Goal: Transaction & Acquisition: Purchase product/service

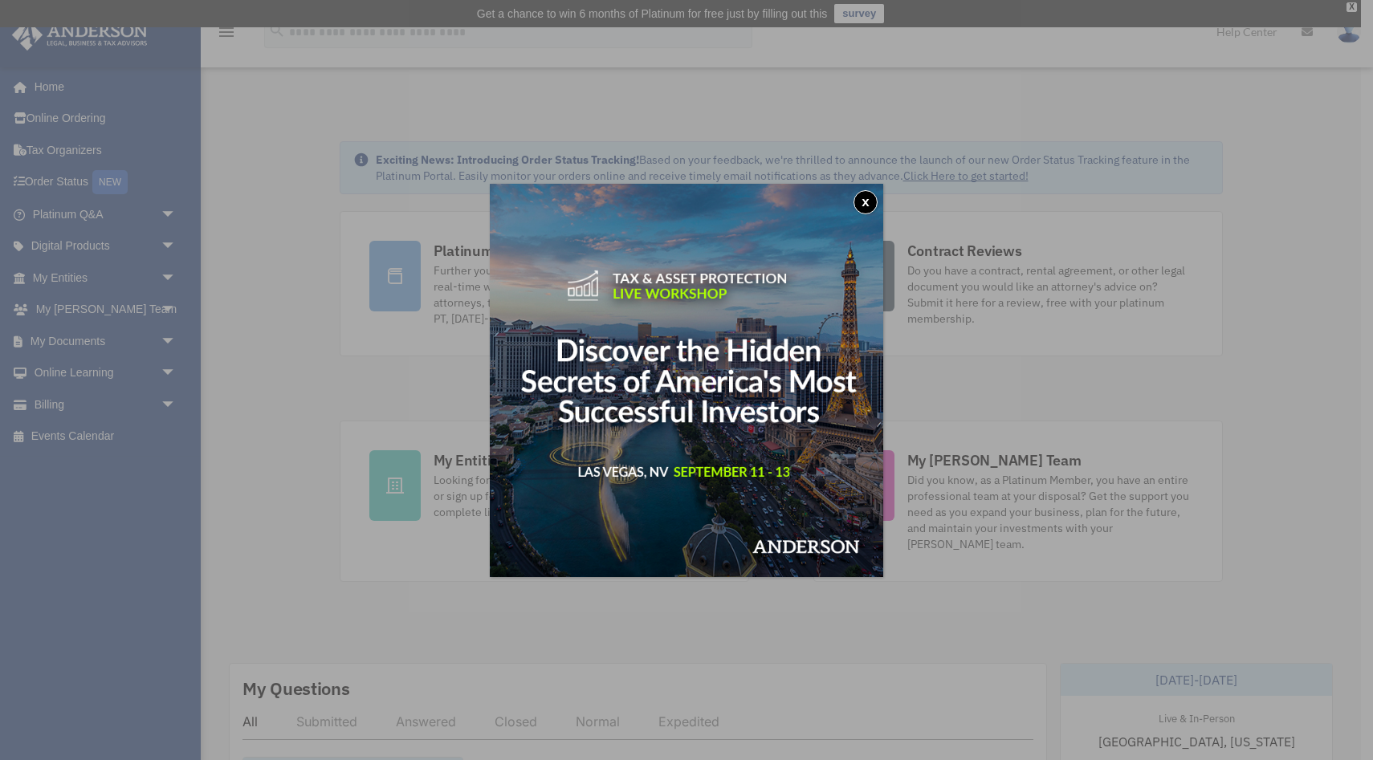
click at [864, 209] on button "x" at bounding box center [866, 202] width 24 height 24
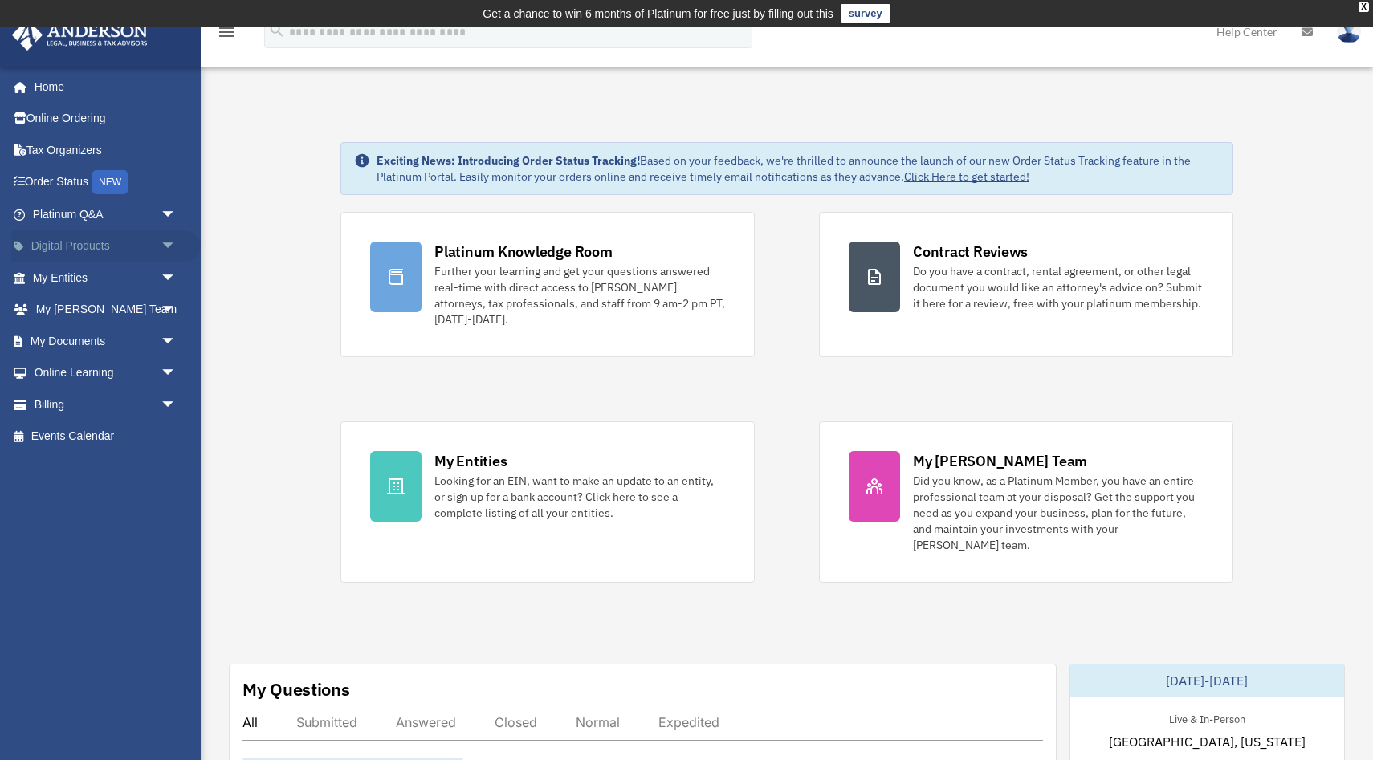
click at [120, 246] on link "Digital Products arrow_drop_down" at bounding box center [105, 246] width 189 height 32
click at [161, 342] on span "arrow_drop_down" at bounding box center [177, 341] width 32 height 33
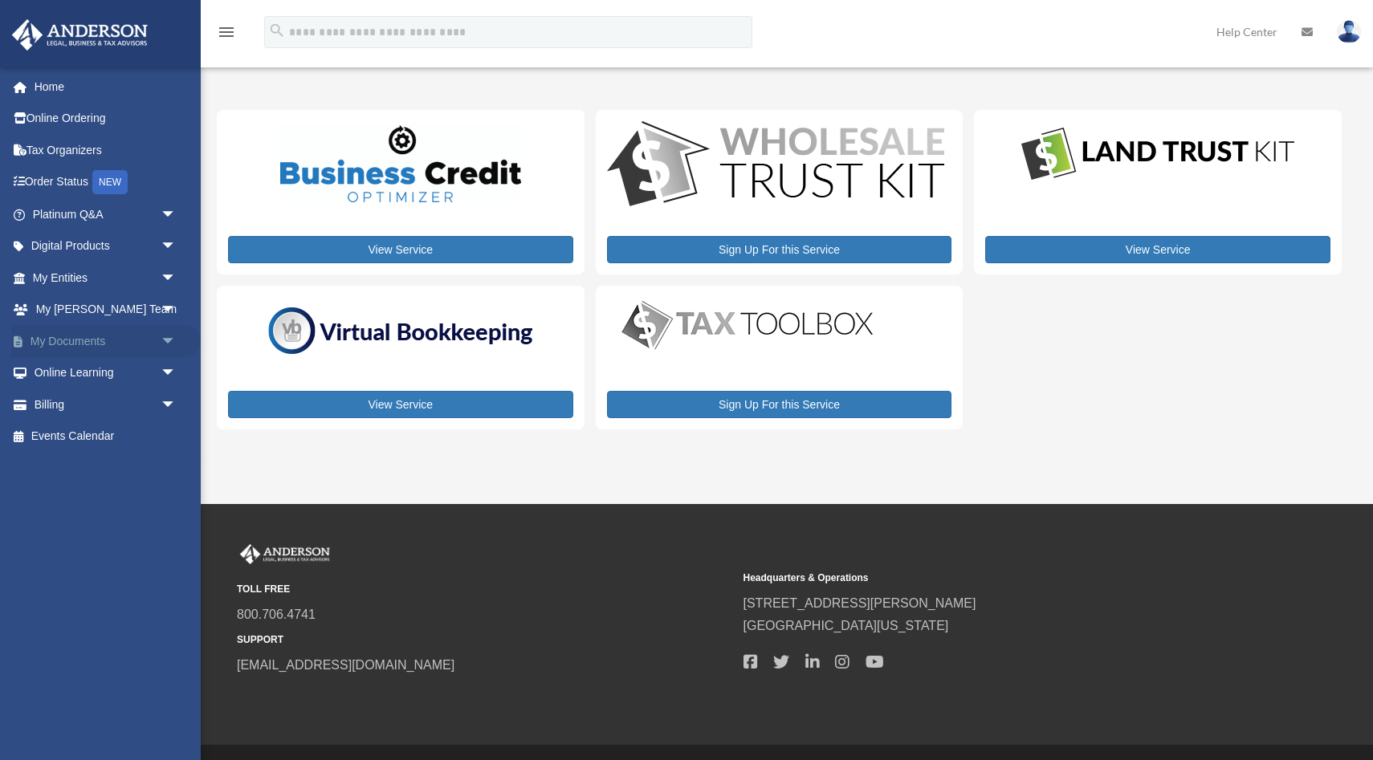
click at [163, 337] on span "arrow_drop_down" at bounding box center [177, 341] width 32 height 33
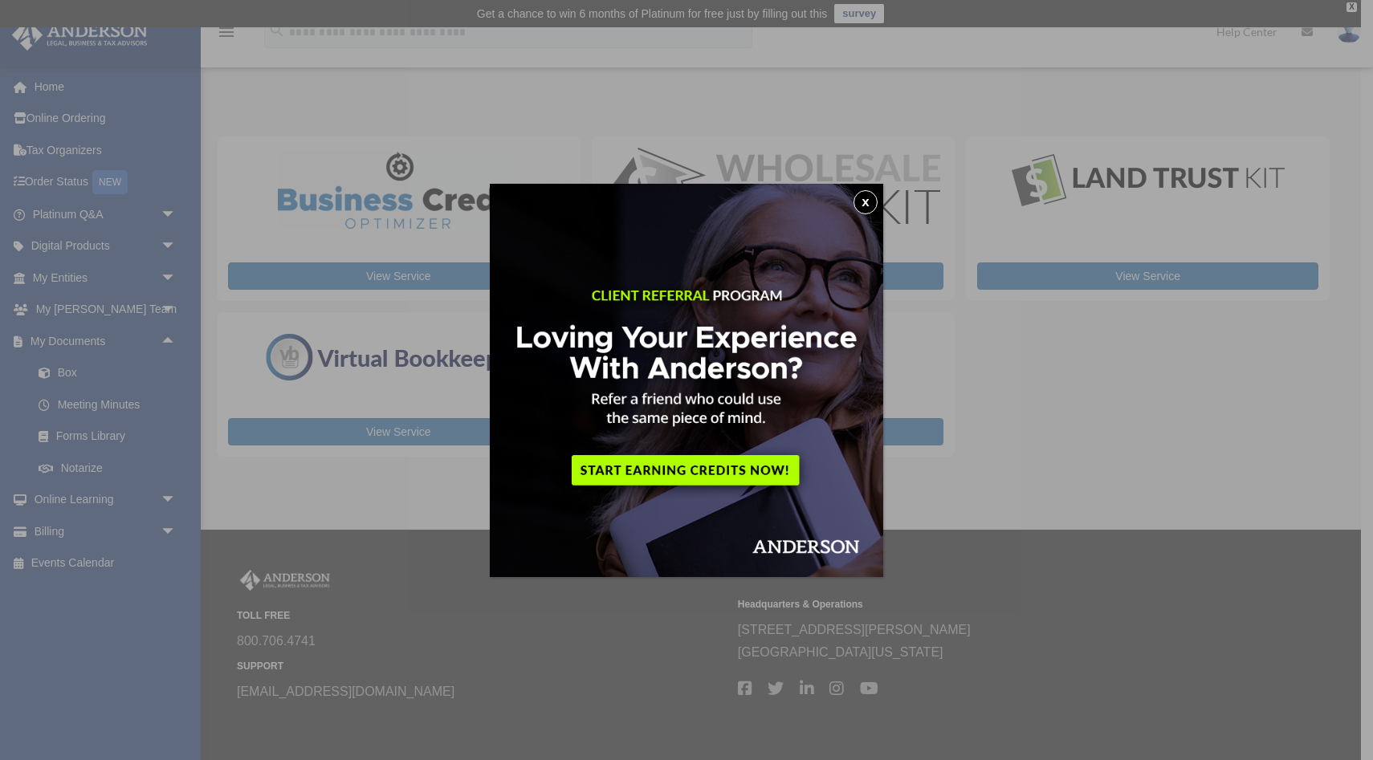
click at [872, 198] on button "x" at bounding box center [866, 202] width 24 height 24
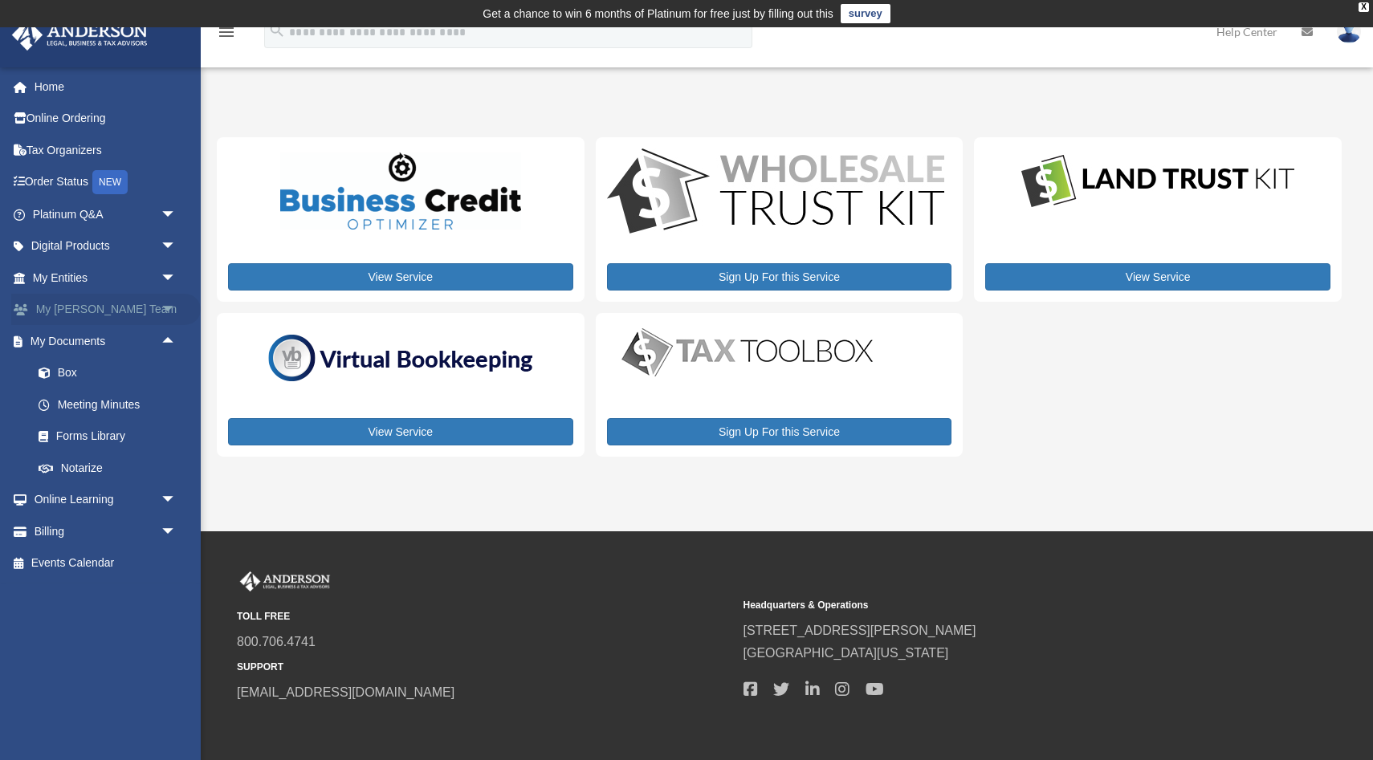
click at [161, 307] on span "arrow_drop_down" at bounding box center [177, 310] width 32 height 33
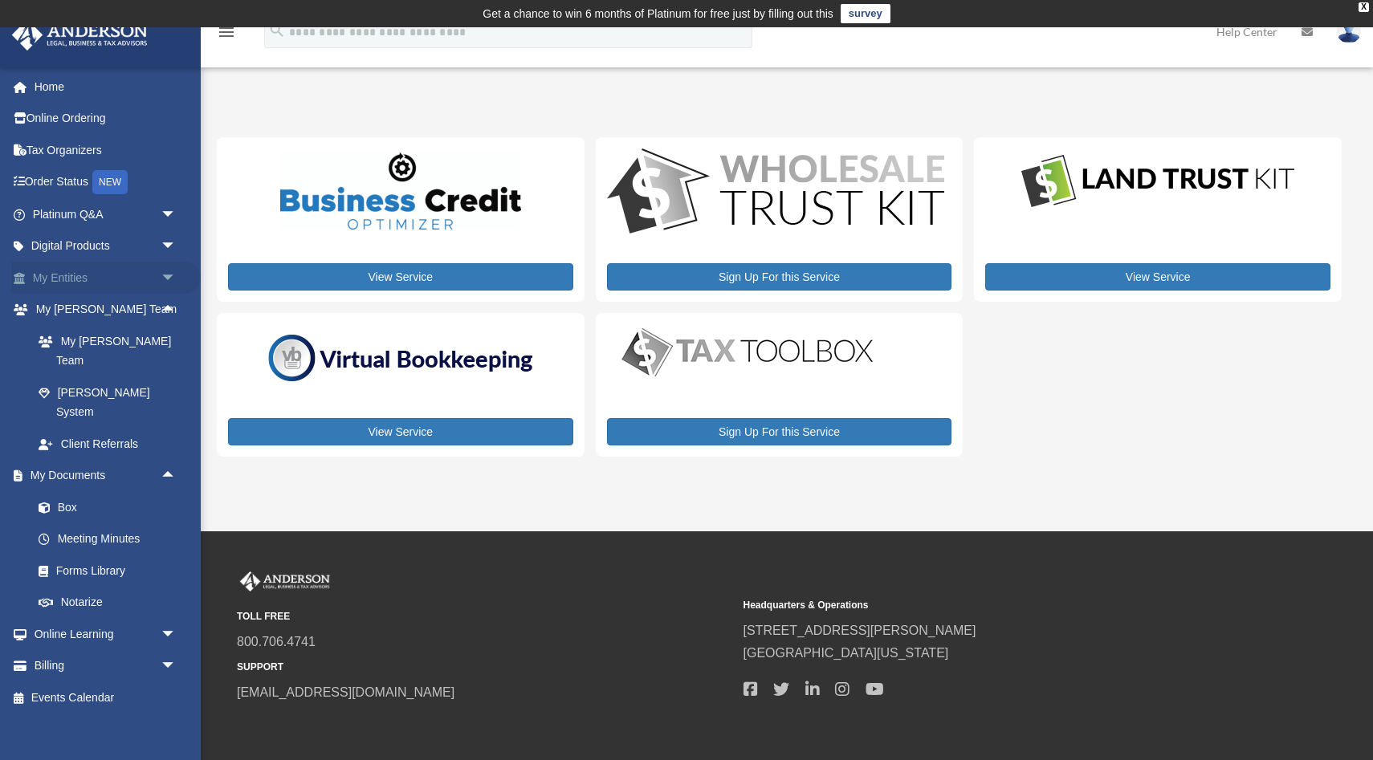
click at [173, 276] on span "arrow_drop_down" at bounding box center [177, 278] width 32 height 33
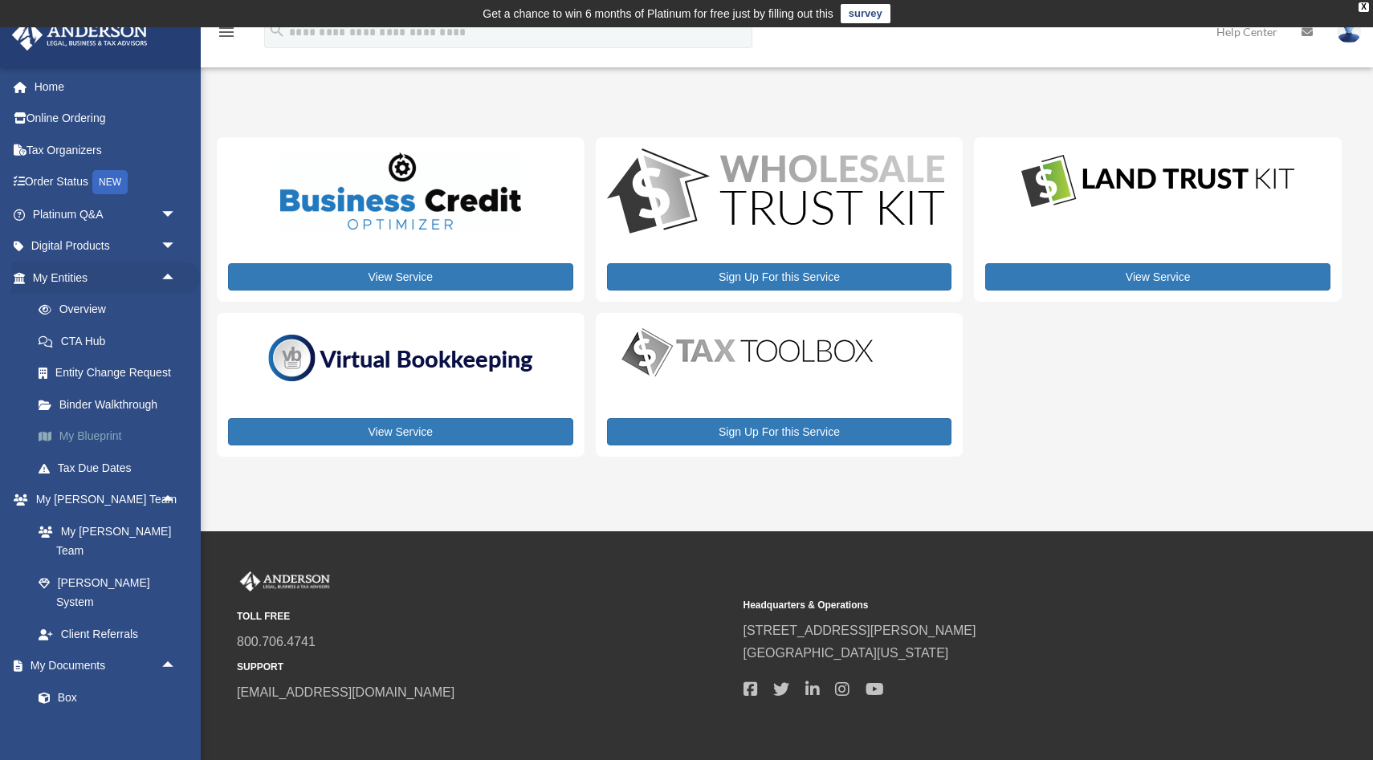
click at [85, 440] on link "My Blueprint" at bounding box center [111, 437] width 178 height 32
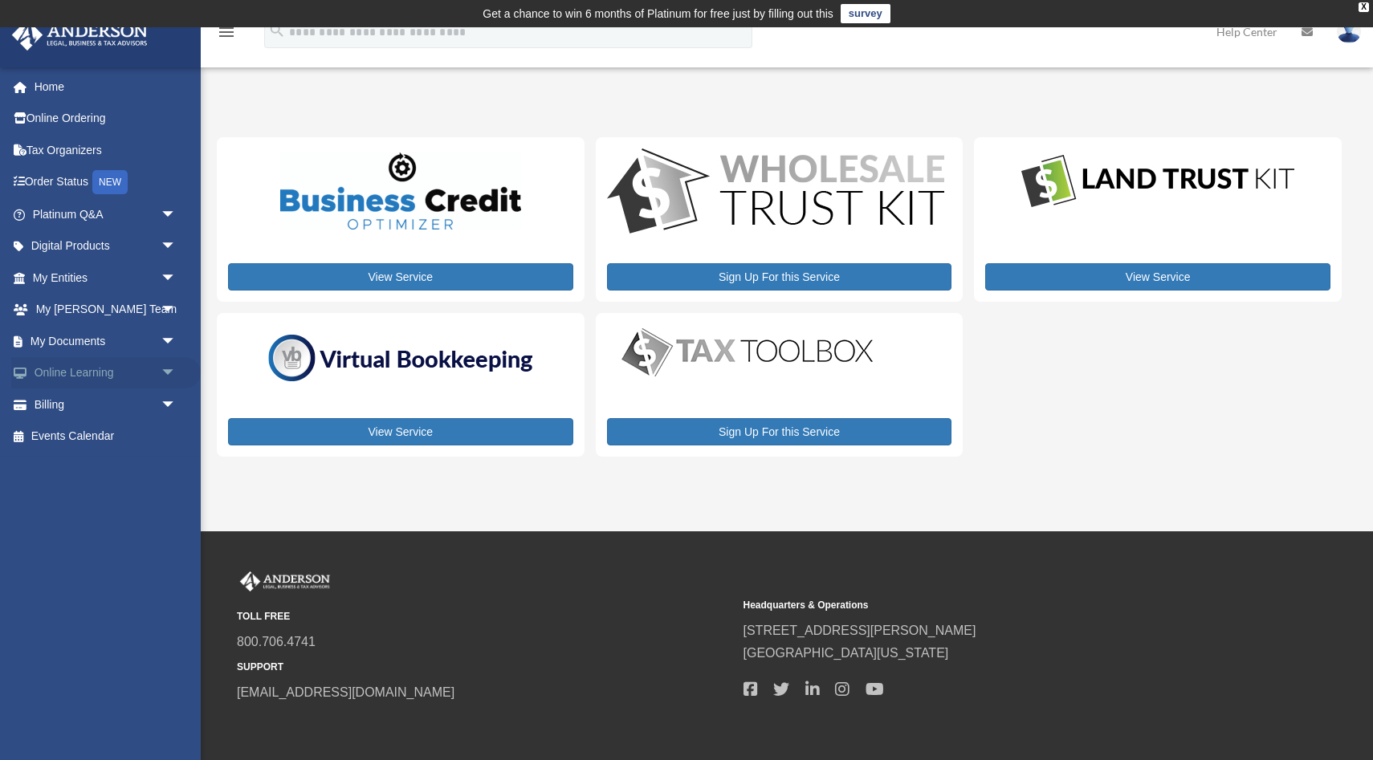
click at [165, 377] on span "arrow_drop_down" at bounding box center [177, 373] width 32 height 33
click at [103, 405] on link "Courses" at bounding box center [111, 405] width 178 height 32
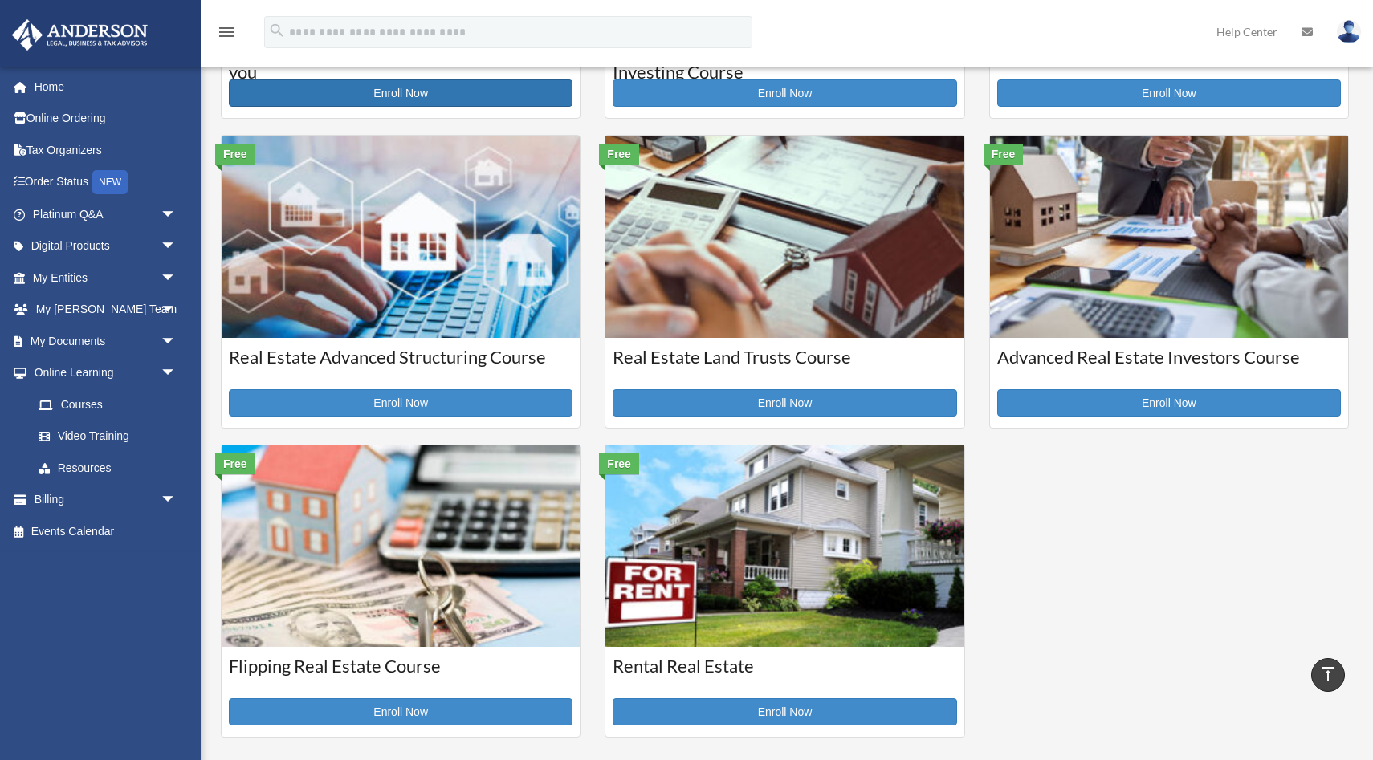
scroll to position [317, 0]
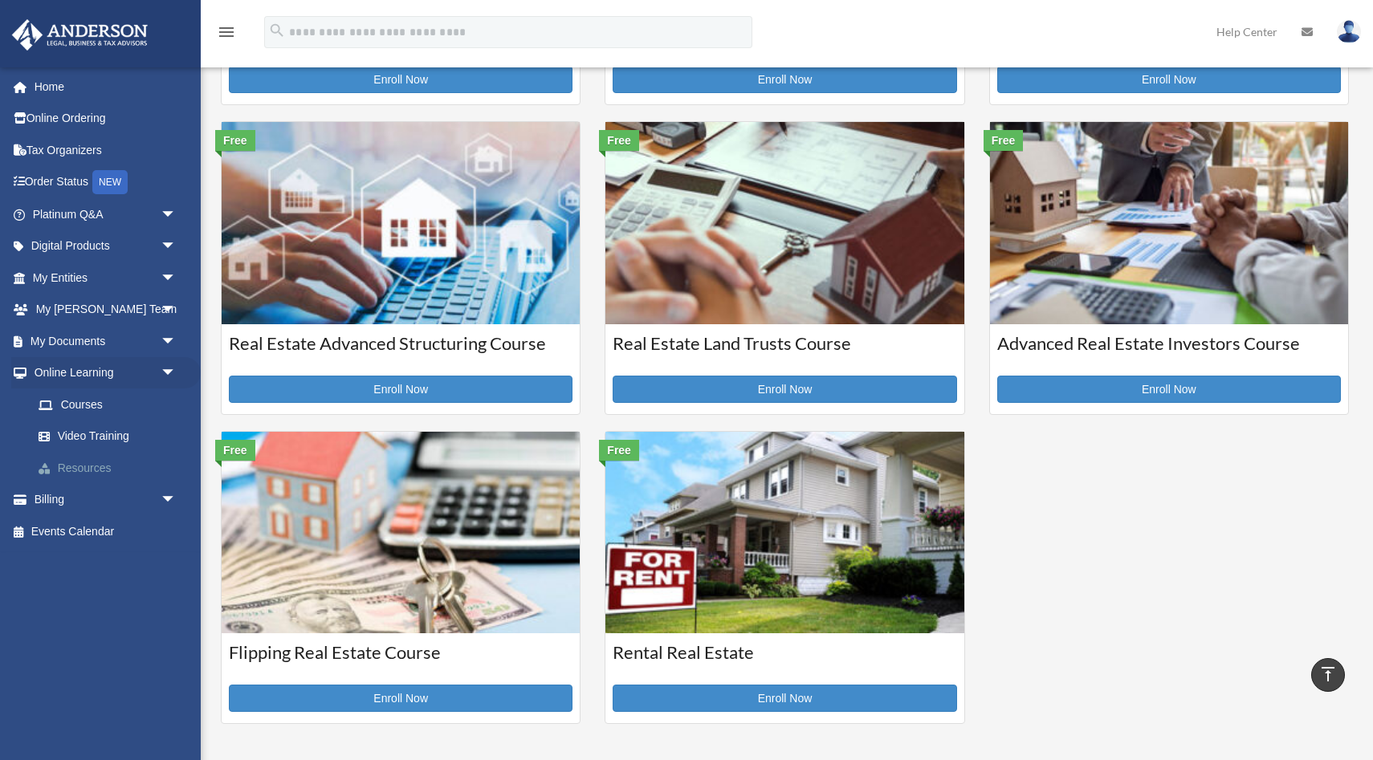
click at [88, 469] on link "Resources" at bounding box center [111, 468] width 178 height 32
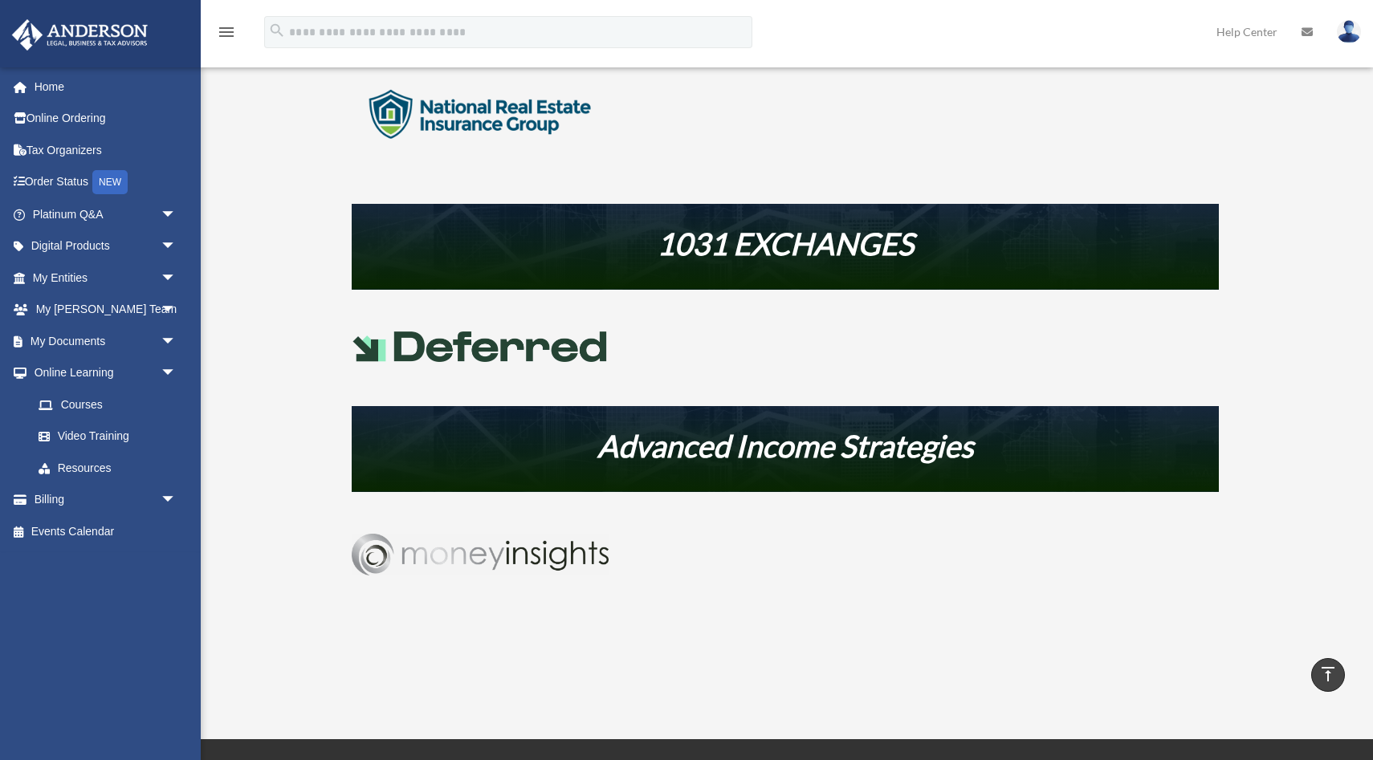
scroll to position [665, 0]
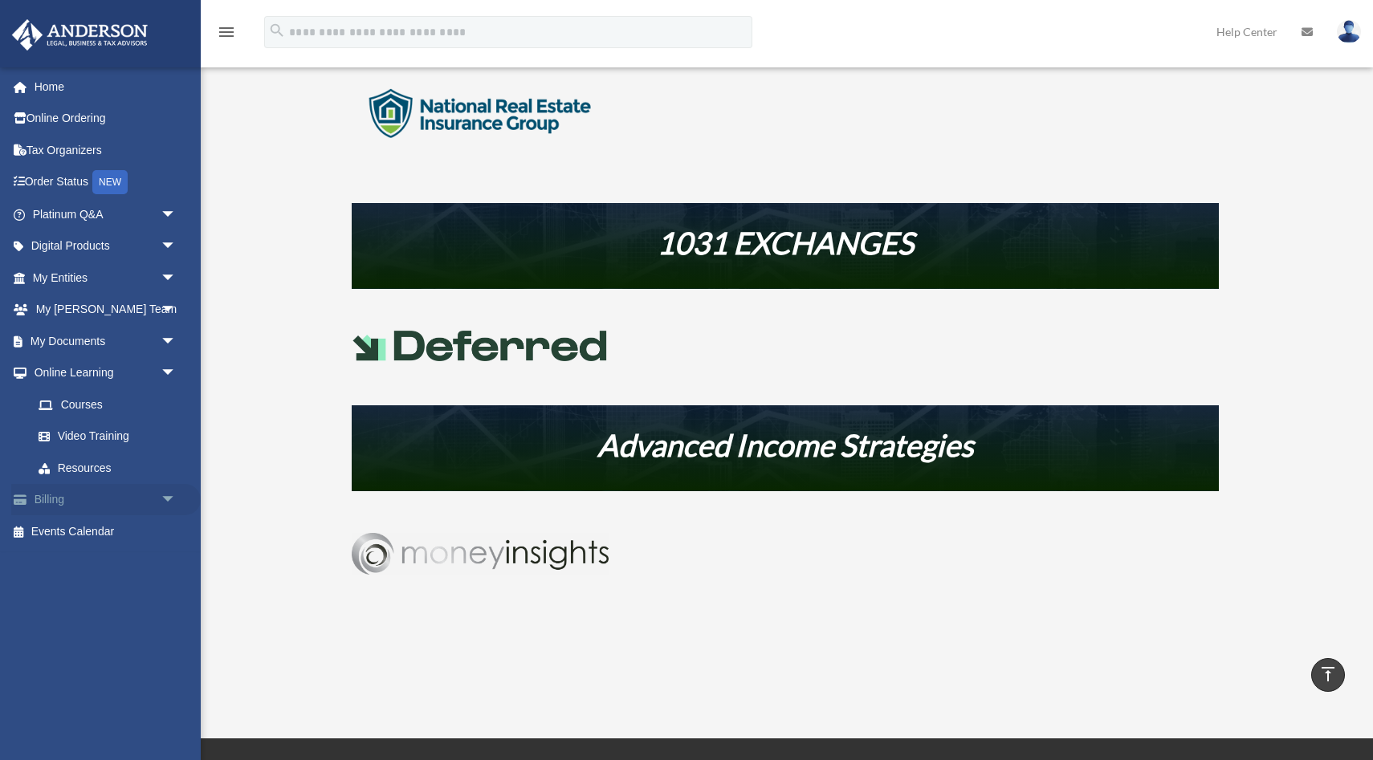
click at [73, 499] on link "Billing arrow_drop_down" at bounding box center [105, 500] width 189 height 32
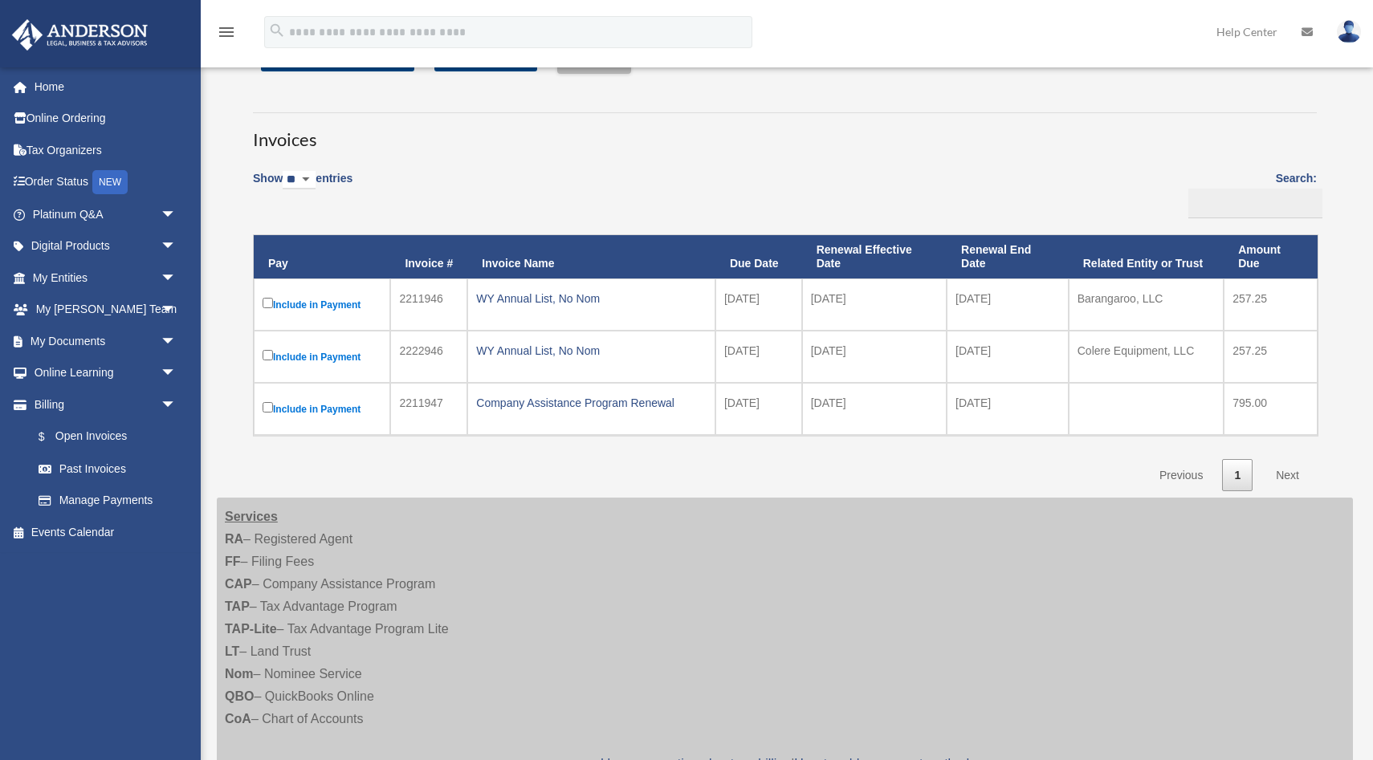
scroll to position [97, 0]
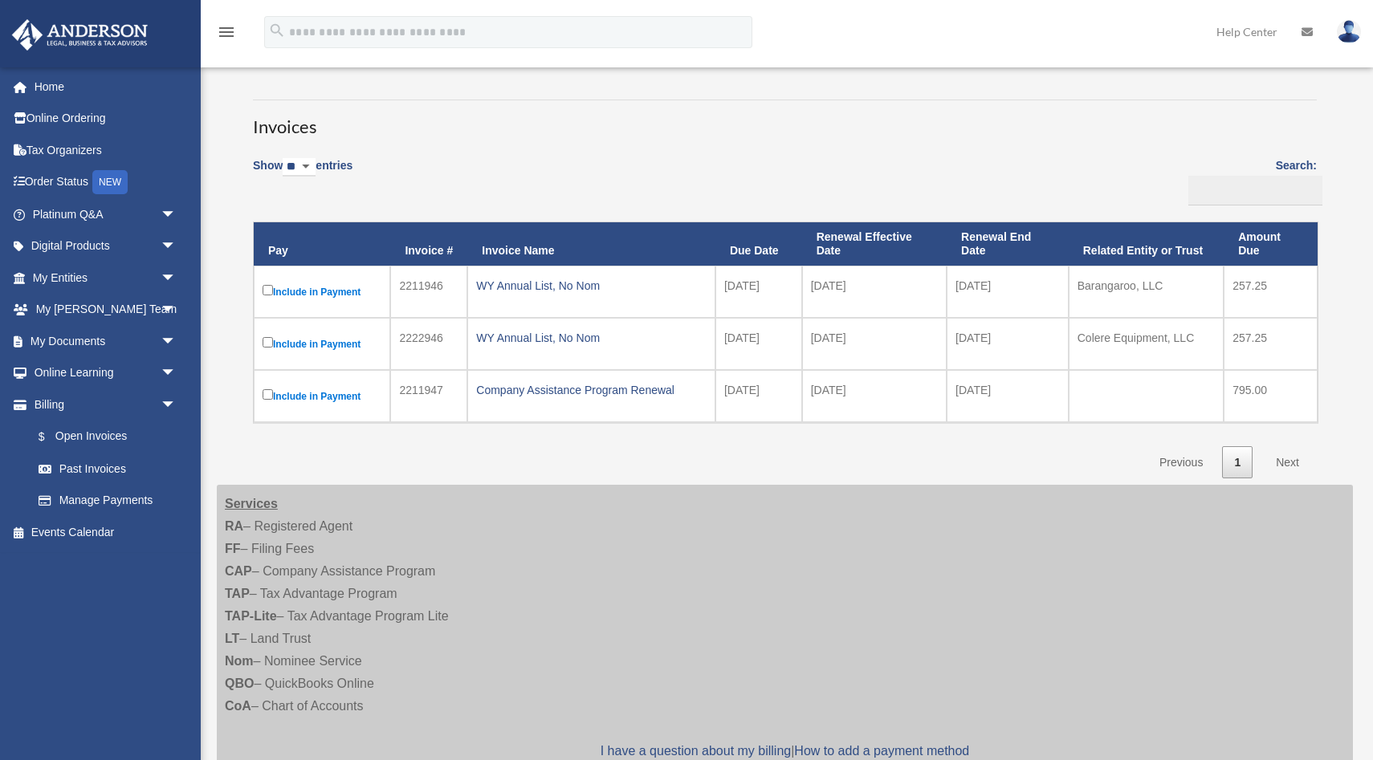
click at [318, 344] on label "Include in Payment" at bounding box center [322, 344] width 119 height 20
click at [513, 333] on div "WY Annual List, No Nom" at bounding box center [591, 338] width 230 height 22
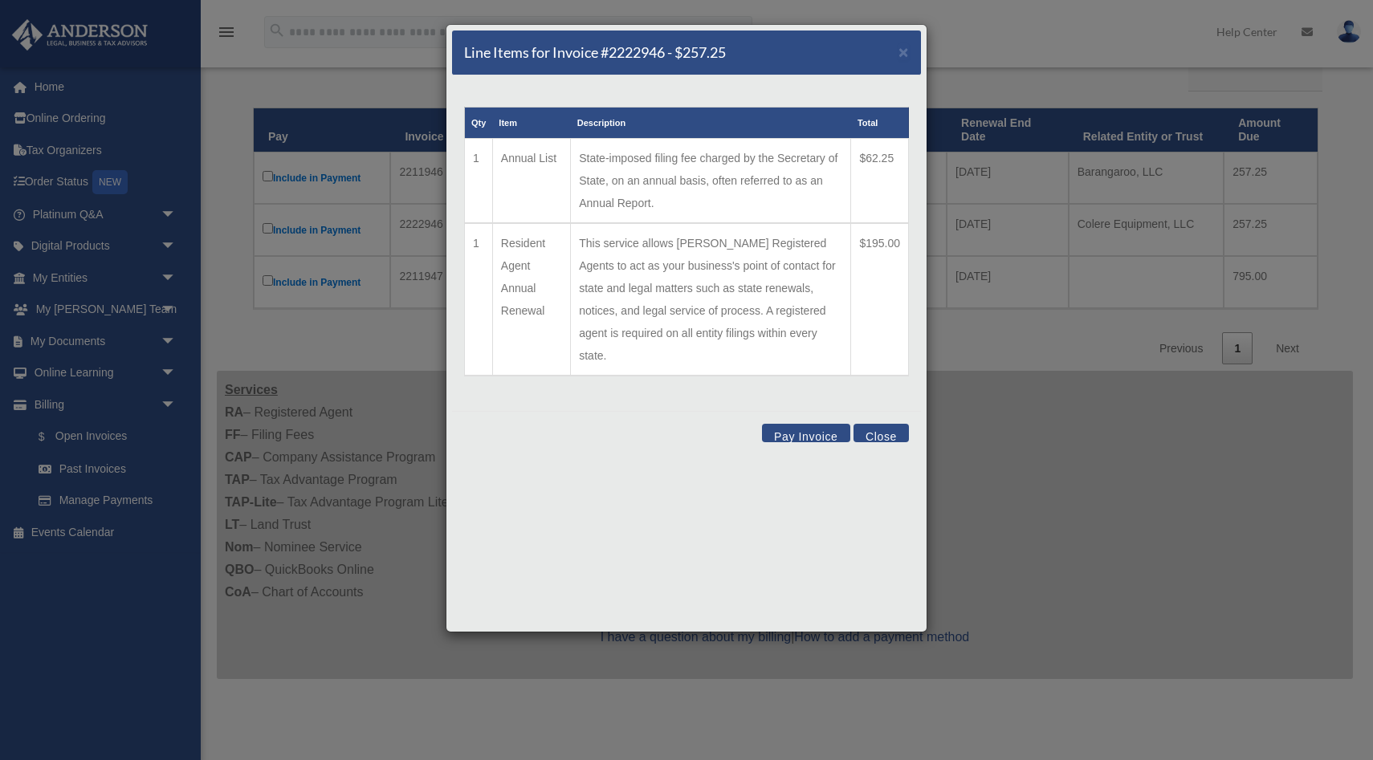
scroll to position [210, 0]
click at [818, 424] on button "Pay Invoice" at bounding box center [806, 433] width 88 height 18
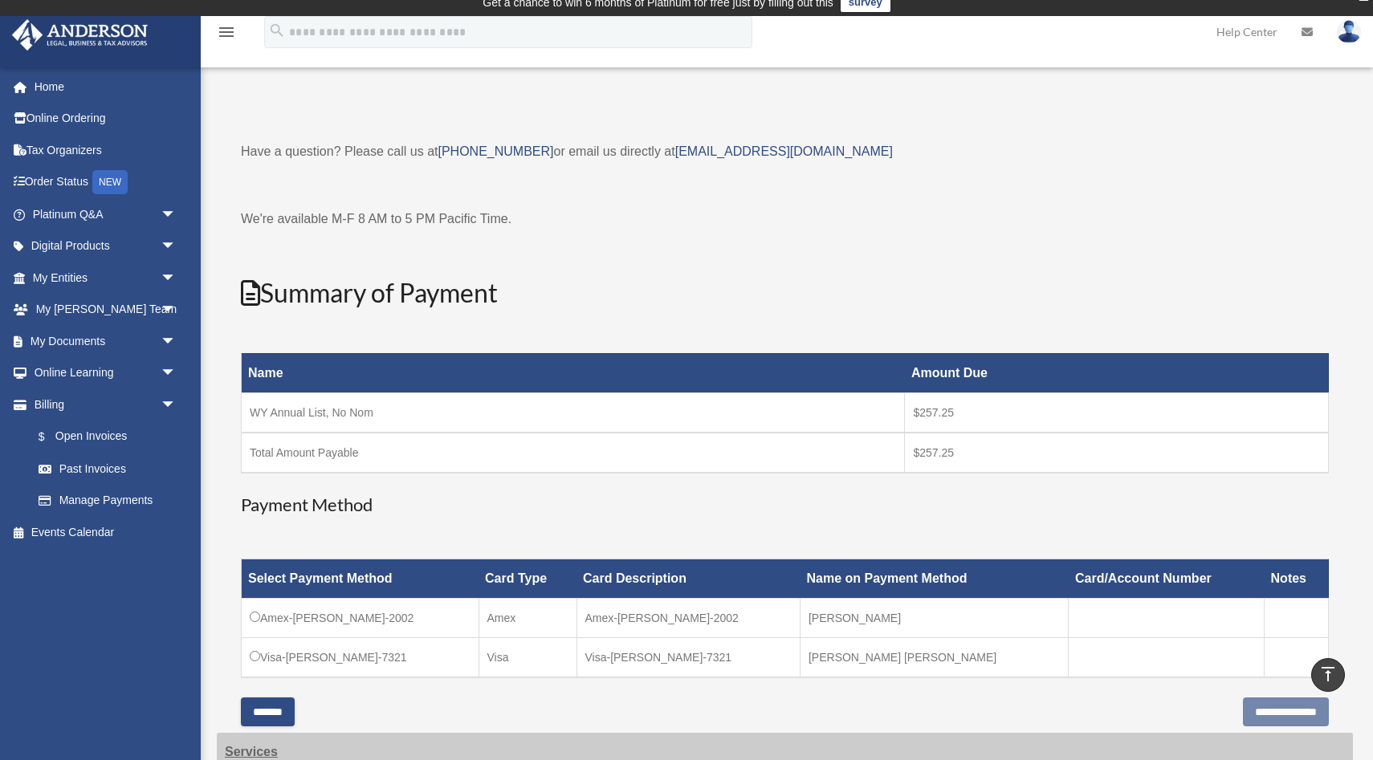
scroll to position [0, 0]
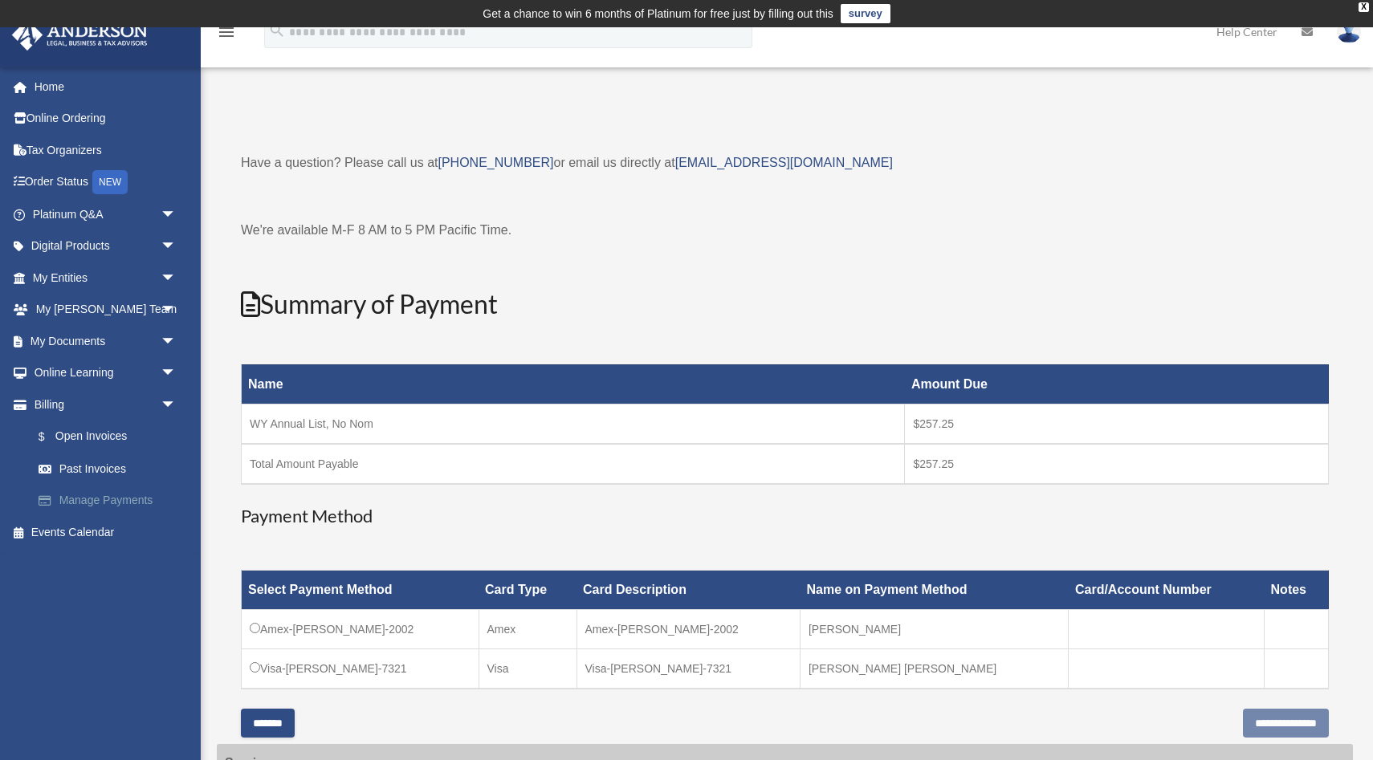
click at [149, 503] on link "Manage Payments" at bounding box center [111, 501] width 178 height 32
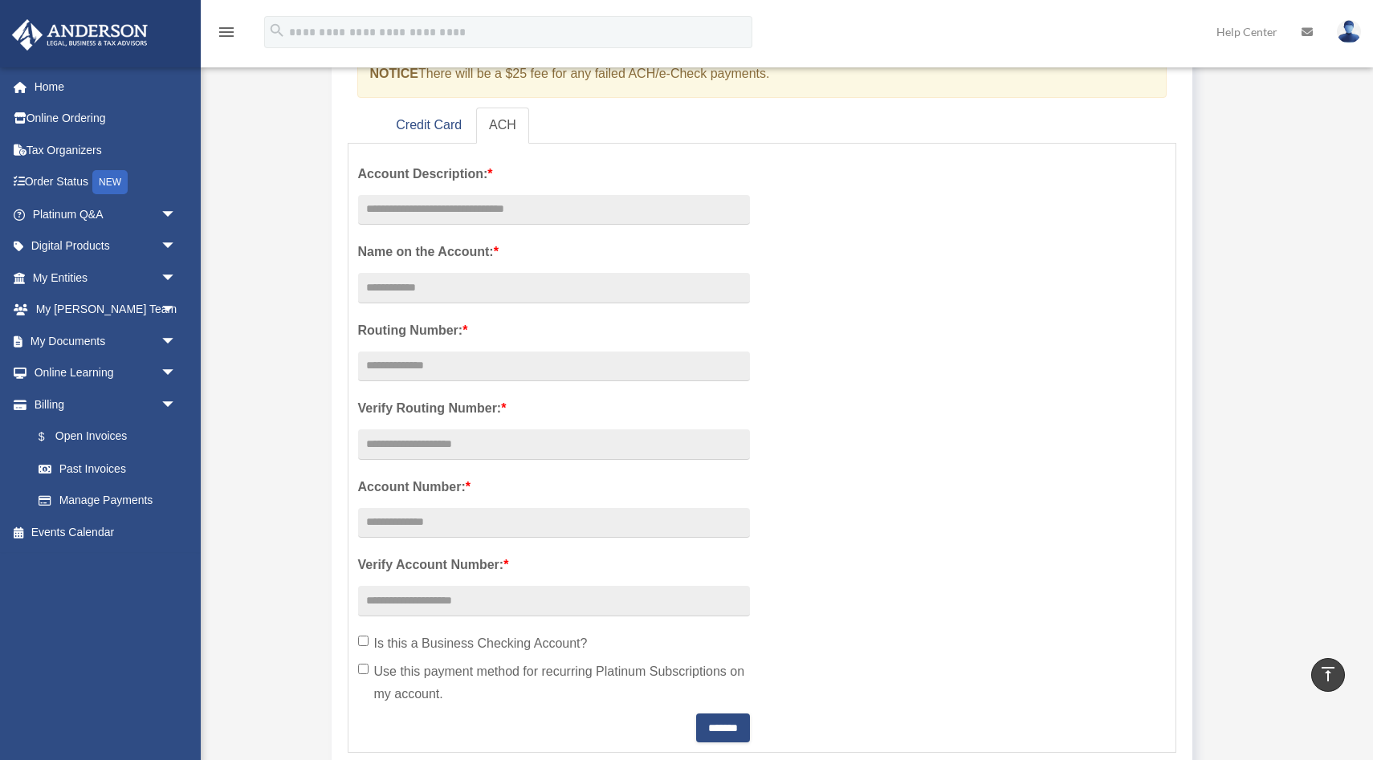
scroll to position [239, 0]
click at [576, 216] on input "text" at bounding box center [554, 212] width 392 height 31
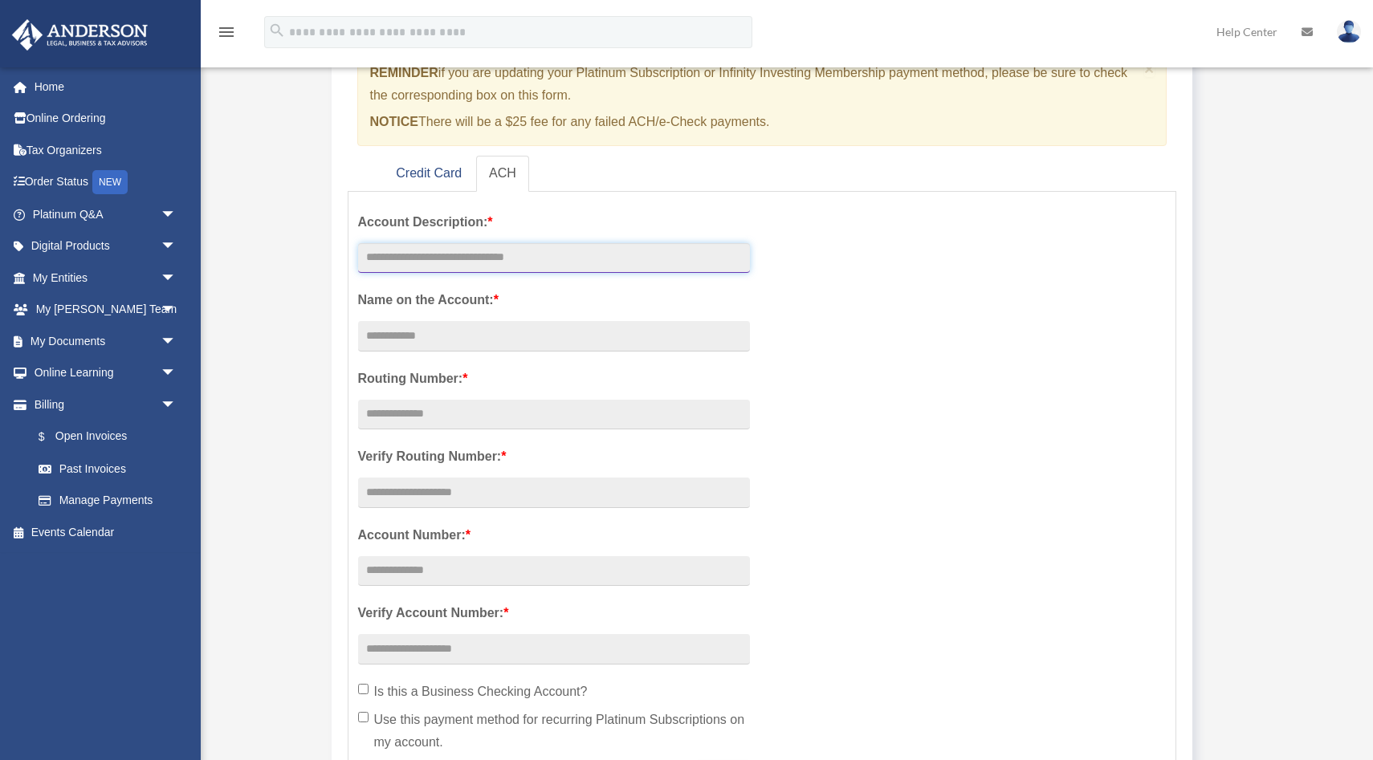
scroll to position [194, 0]
type input "*"
type input "**********"
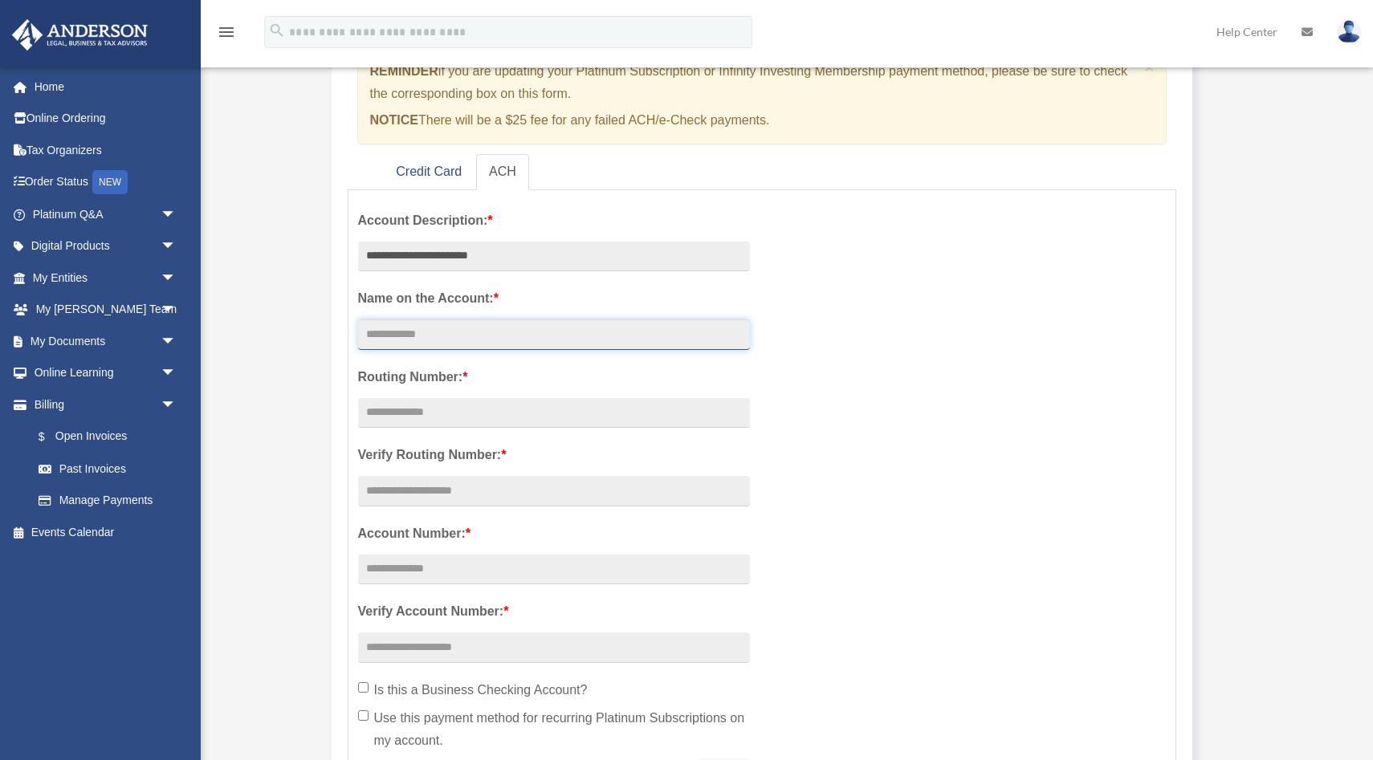
click at [496, 343] on input "Account Description: *" at bounding box center [554, 335] width 392 height 31
type input "**********"
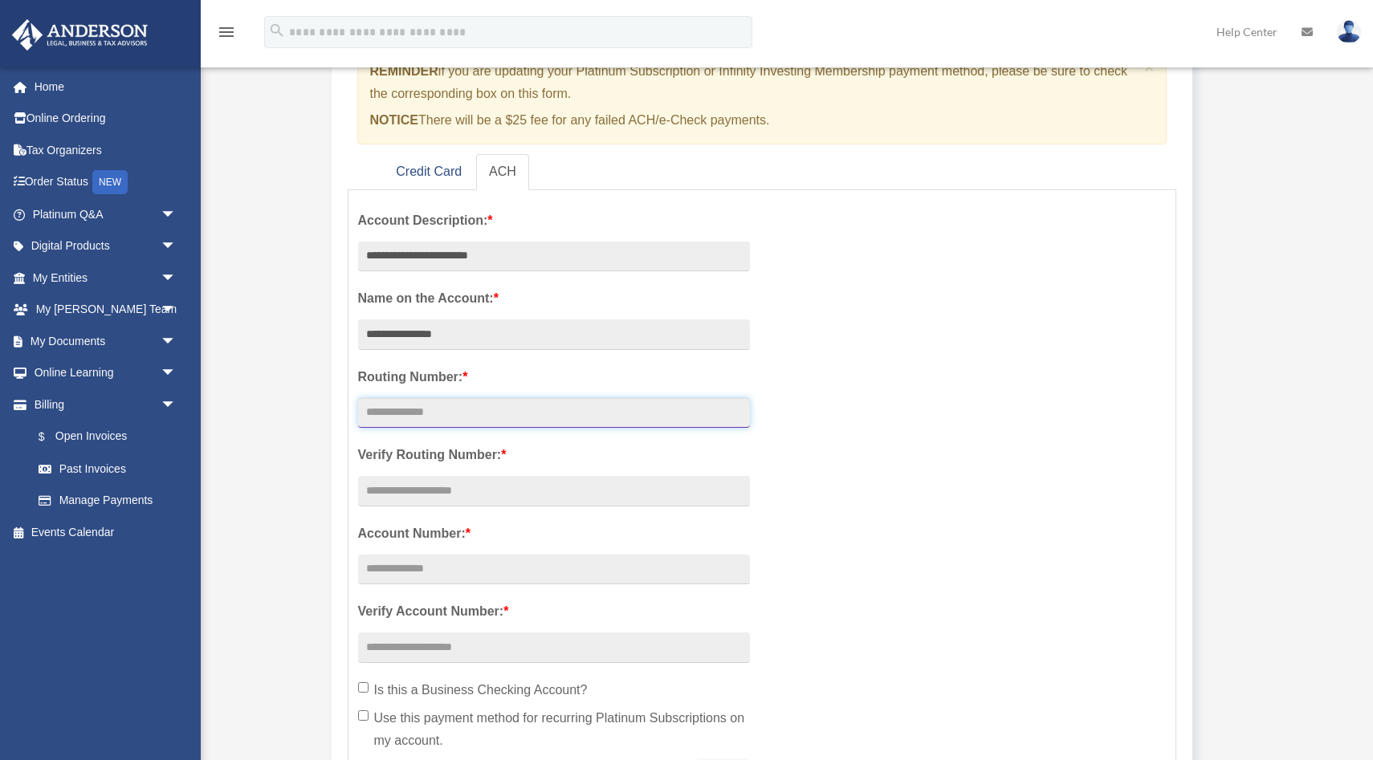
click at [443, 421] on input "text" at bounding box center [554, 413] width 392 height 31
type input "*"
type input "*********"
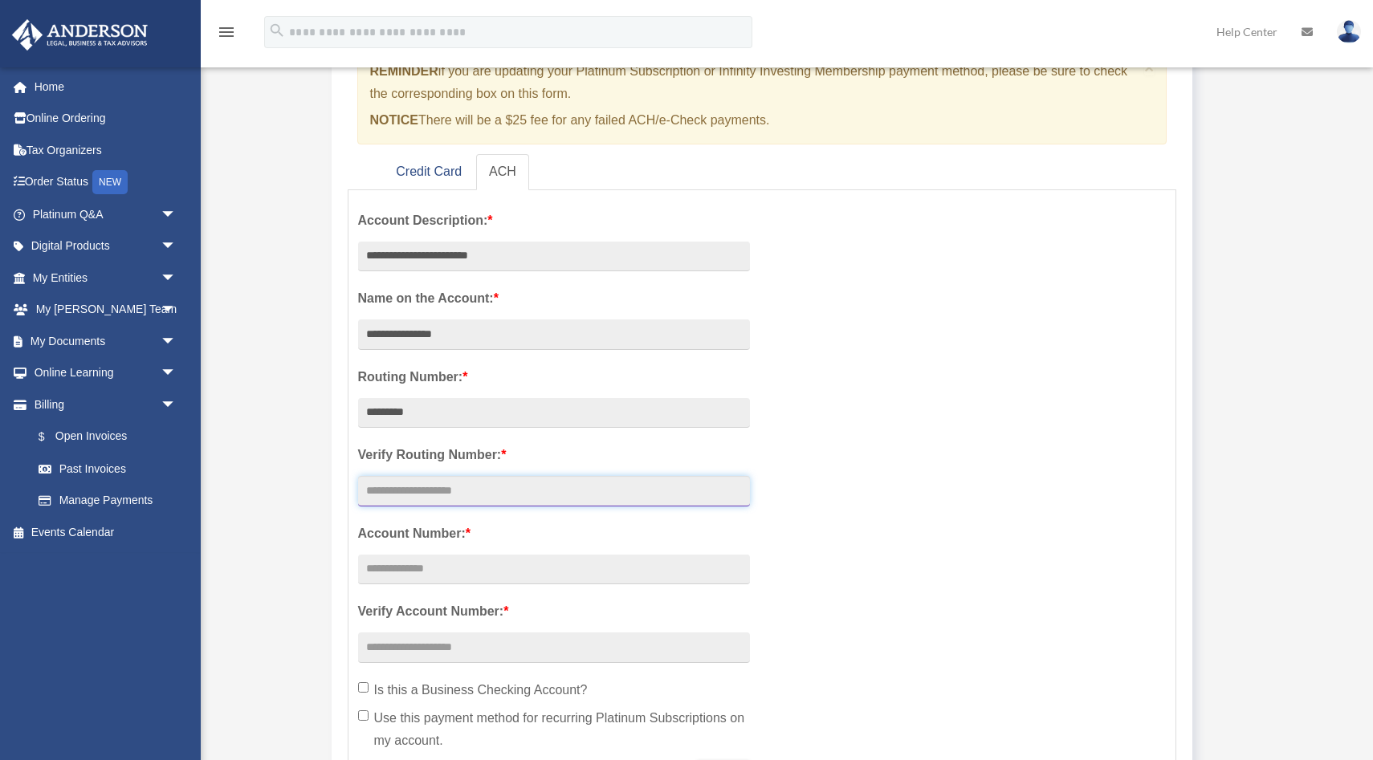
click at [392, 495] on input "text" at bounding box center [554, 491] width 392 height 31
type input "*********"
click at [414, 578] on input "text" at bounding box center [554, 570] width 392 height 31
type input "*********"
click at [414, 641] on input "text" at bounding box center [554, 648] width 392 height 31
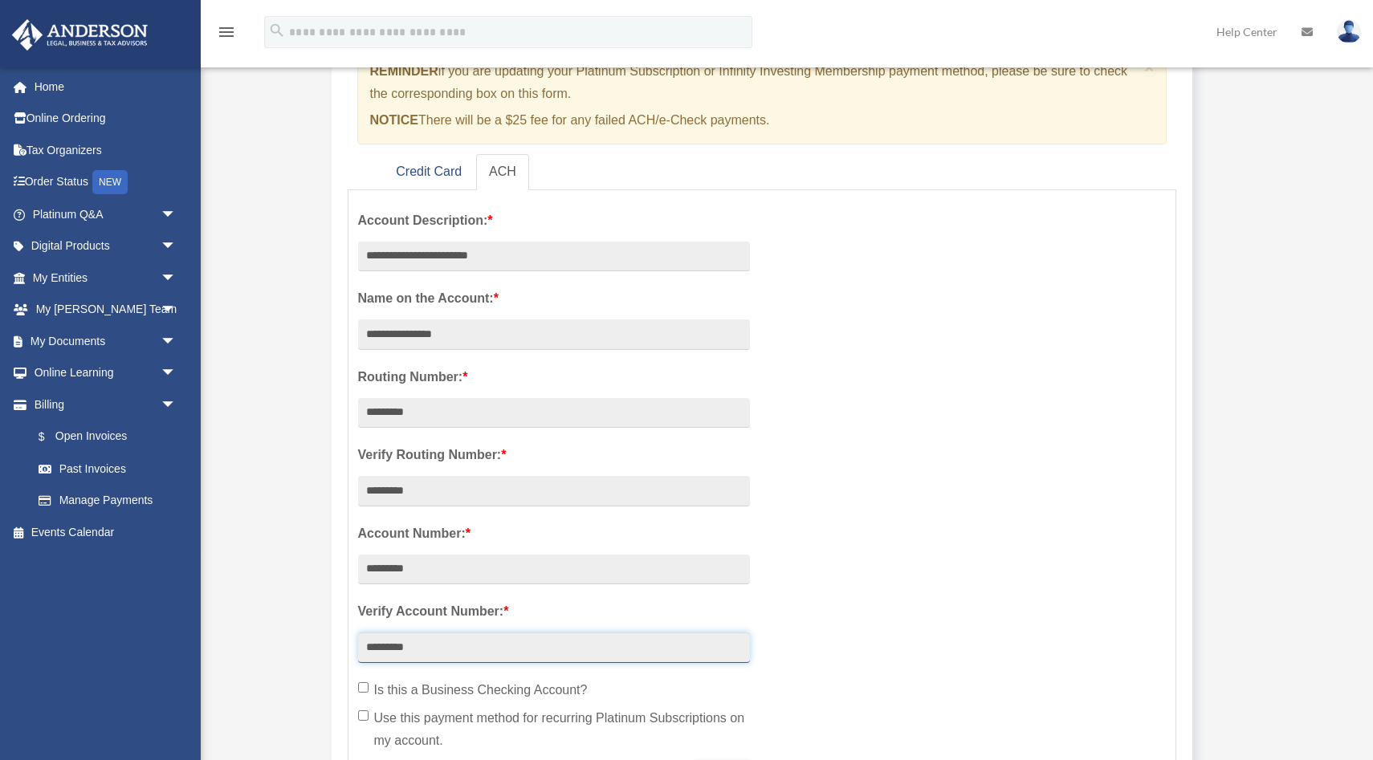
scroll to position [347, 0]
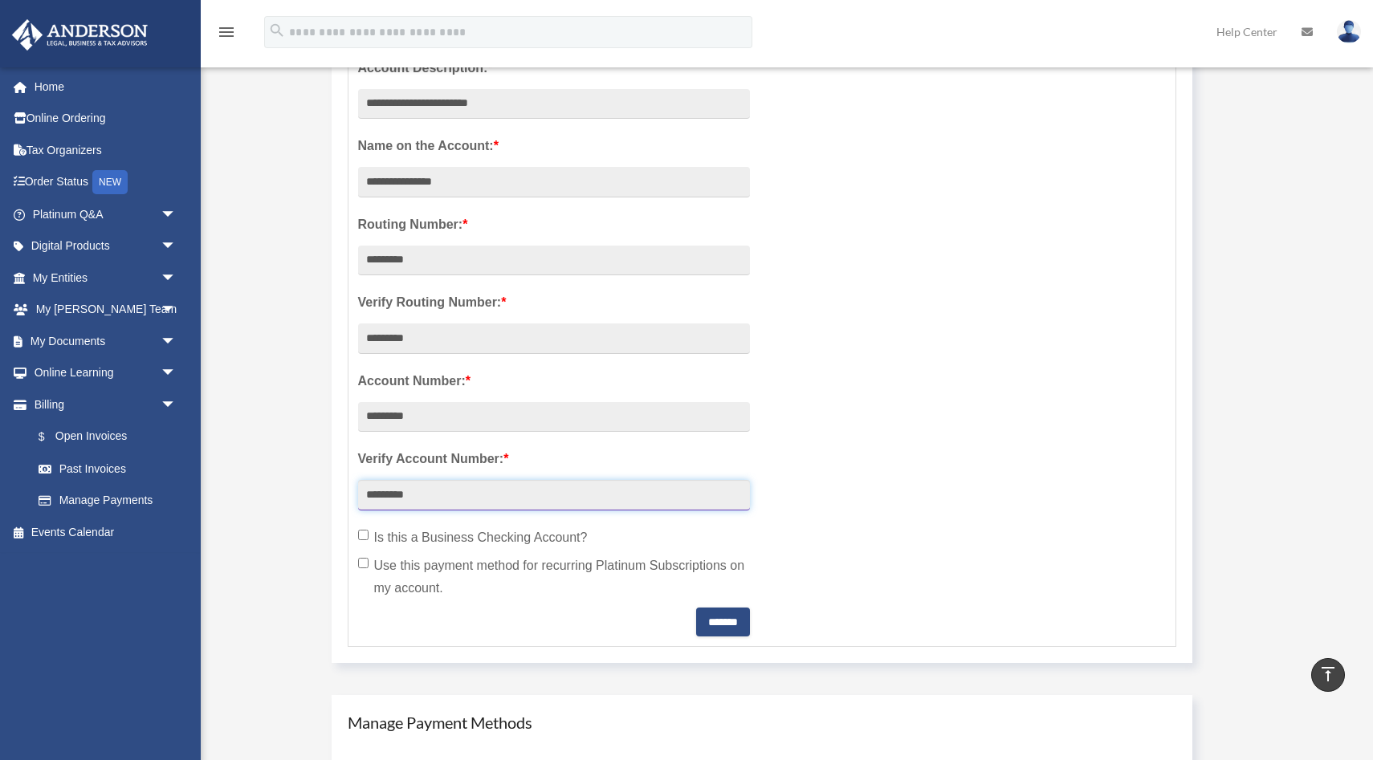
type input "*********"
click at [726, 628] on input "*******" at bounding box center [723, 622] width 54 height 29
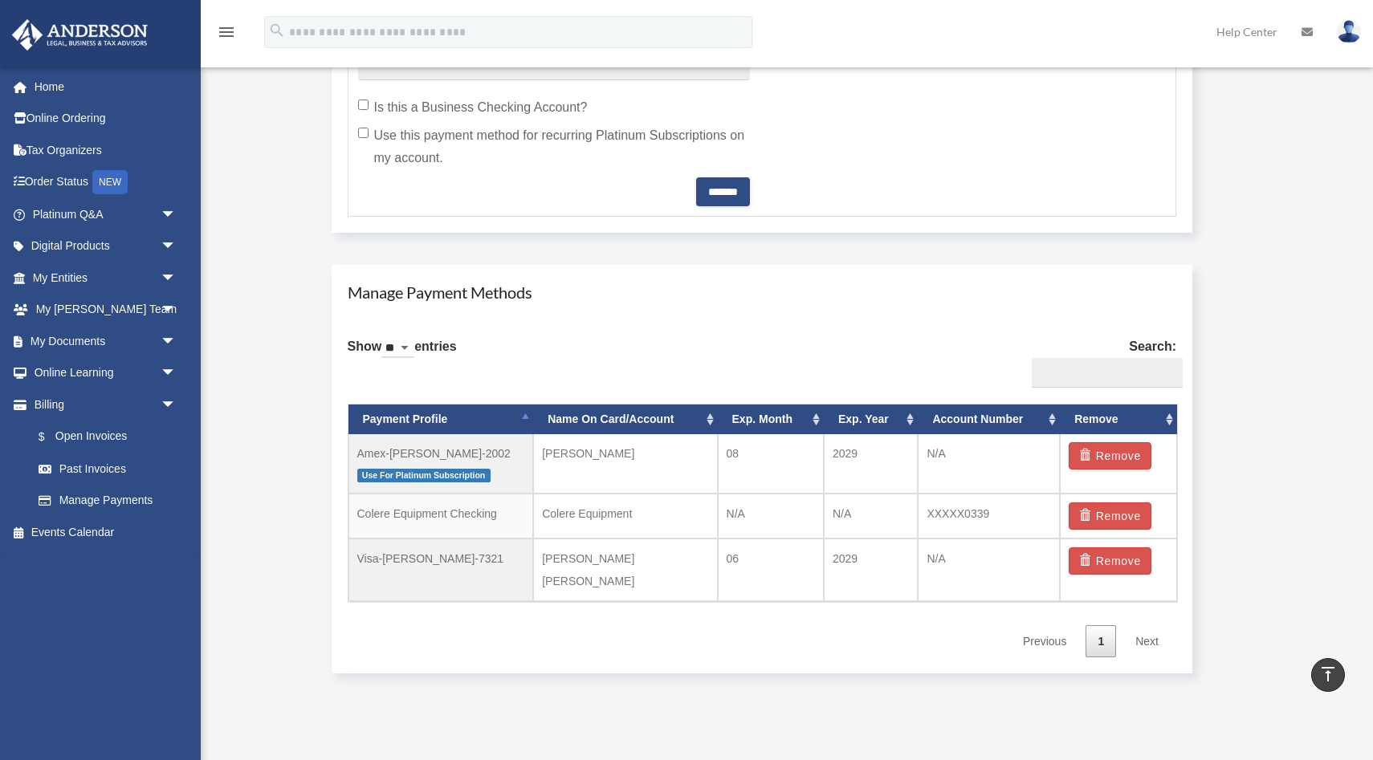
scroll to position [776, 0]
click at [1122, 565] on button "Remove" at bounding box center [1110, 561] width 83 height 27
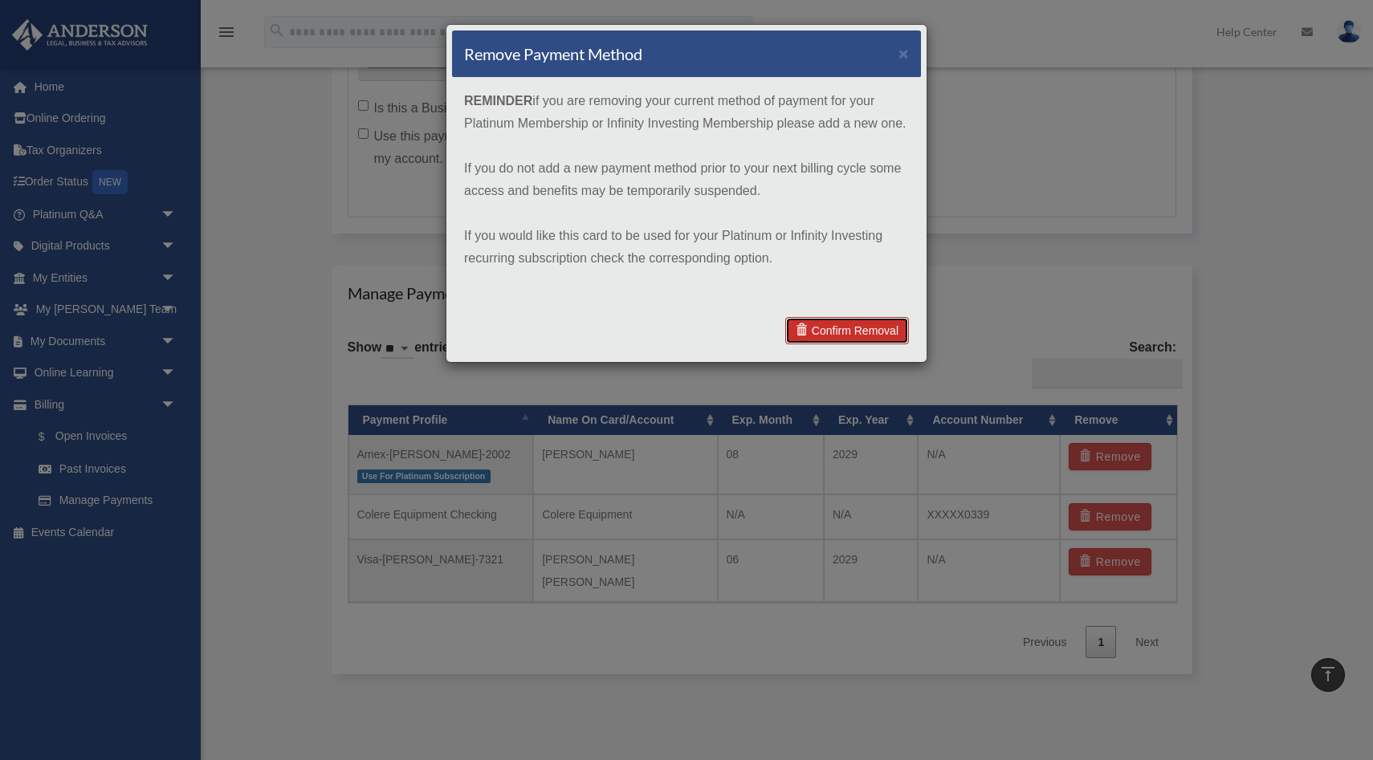
click at [855, 327] on link "Confirm Removal" at bounding box center [847, 330] width 124 height 27
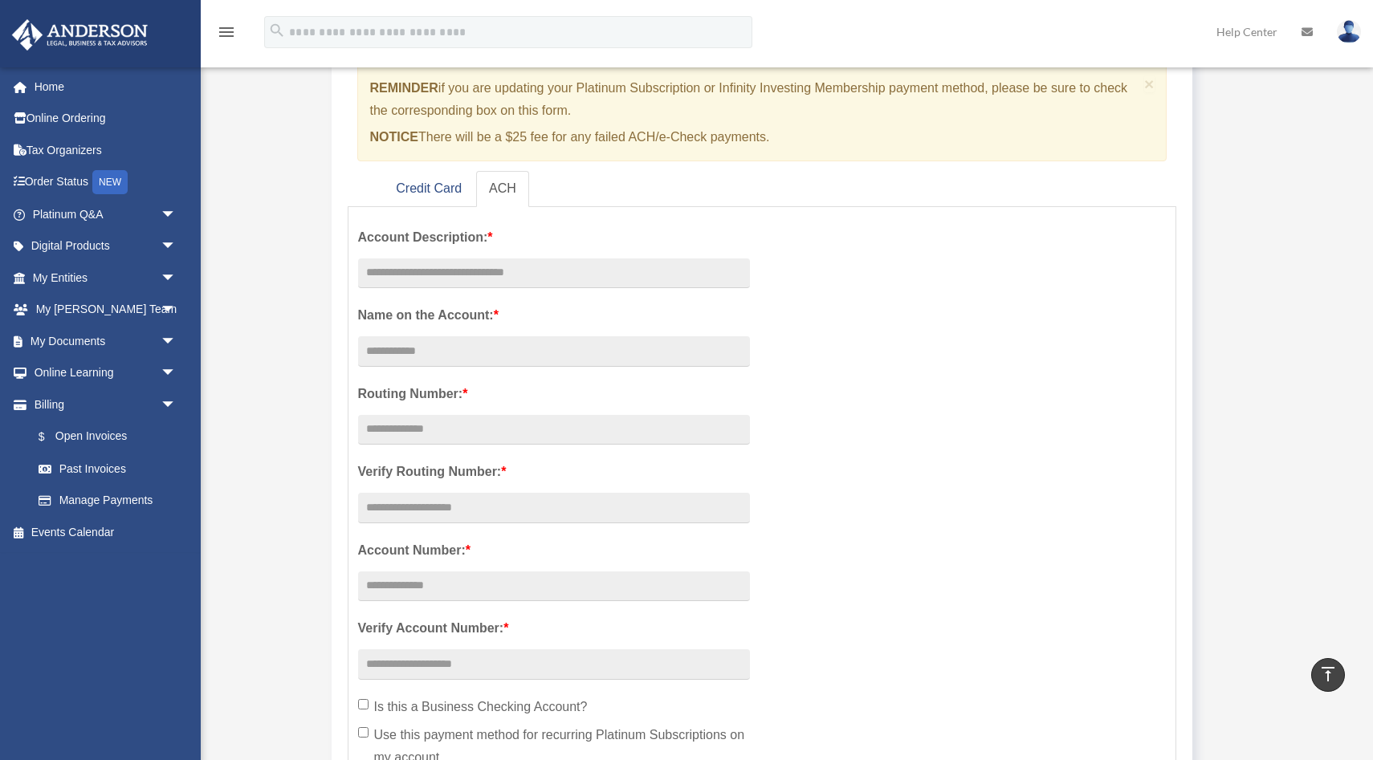
scroll to position [157, 0]
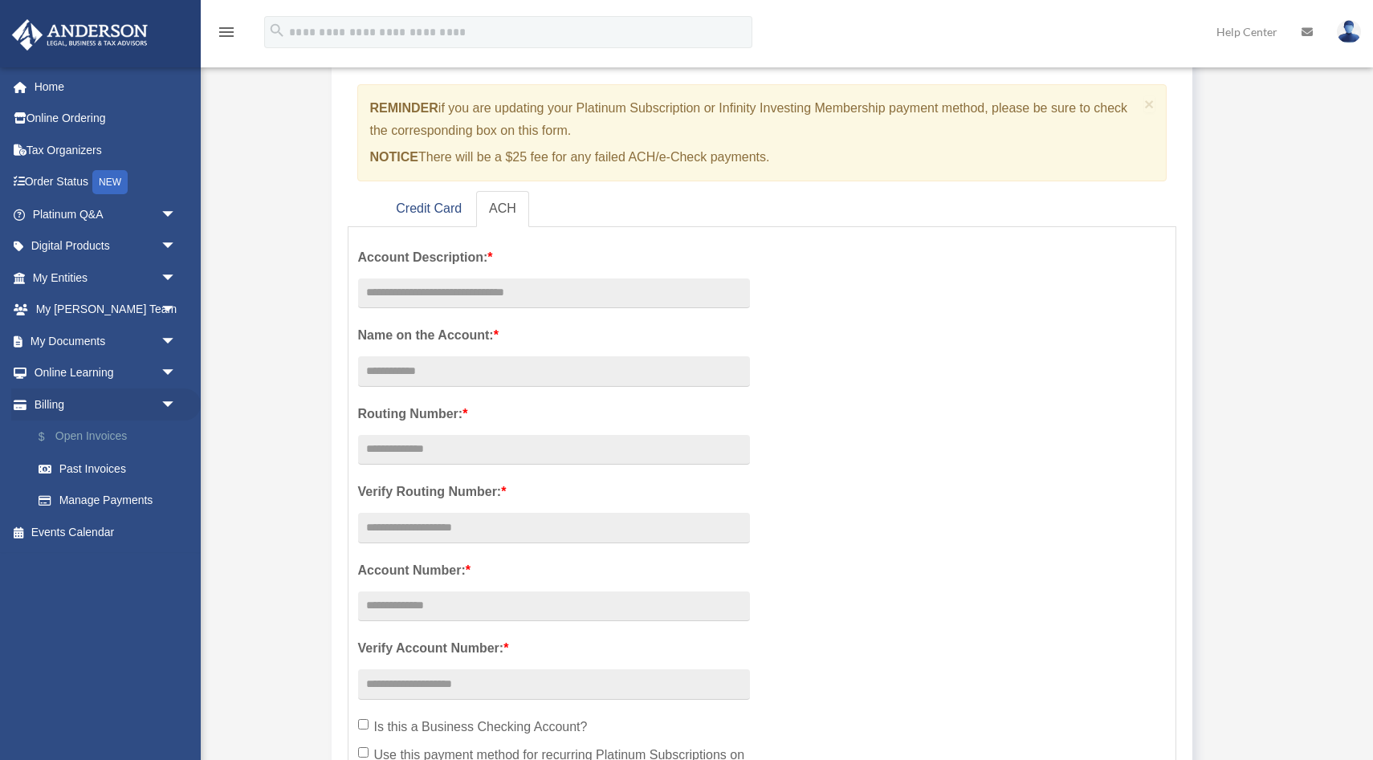
click at [112, 450] on link "$ Open Invoices" at bounding box center [111, 437] width 178 height 33
click at [115, 435] on link "$ Open Invoices" at bounding box center [111, 437] width 178 height 33
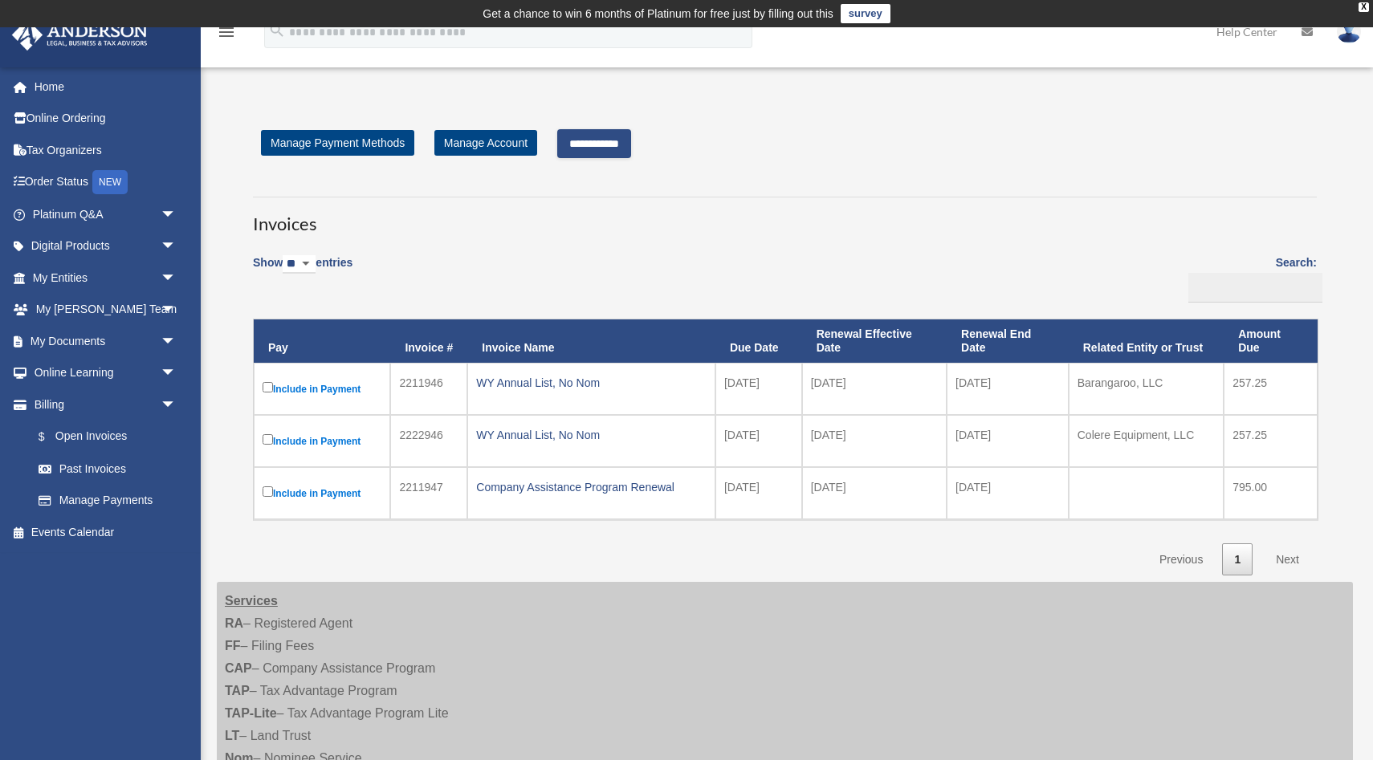
click at [618, 149] on input "**********" at bounding box center [594, 143] width 74 height 29
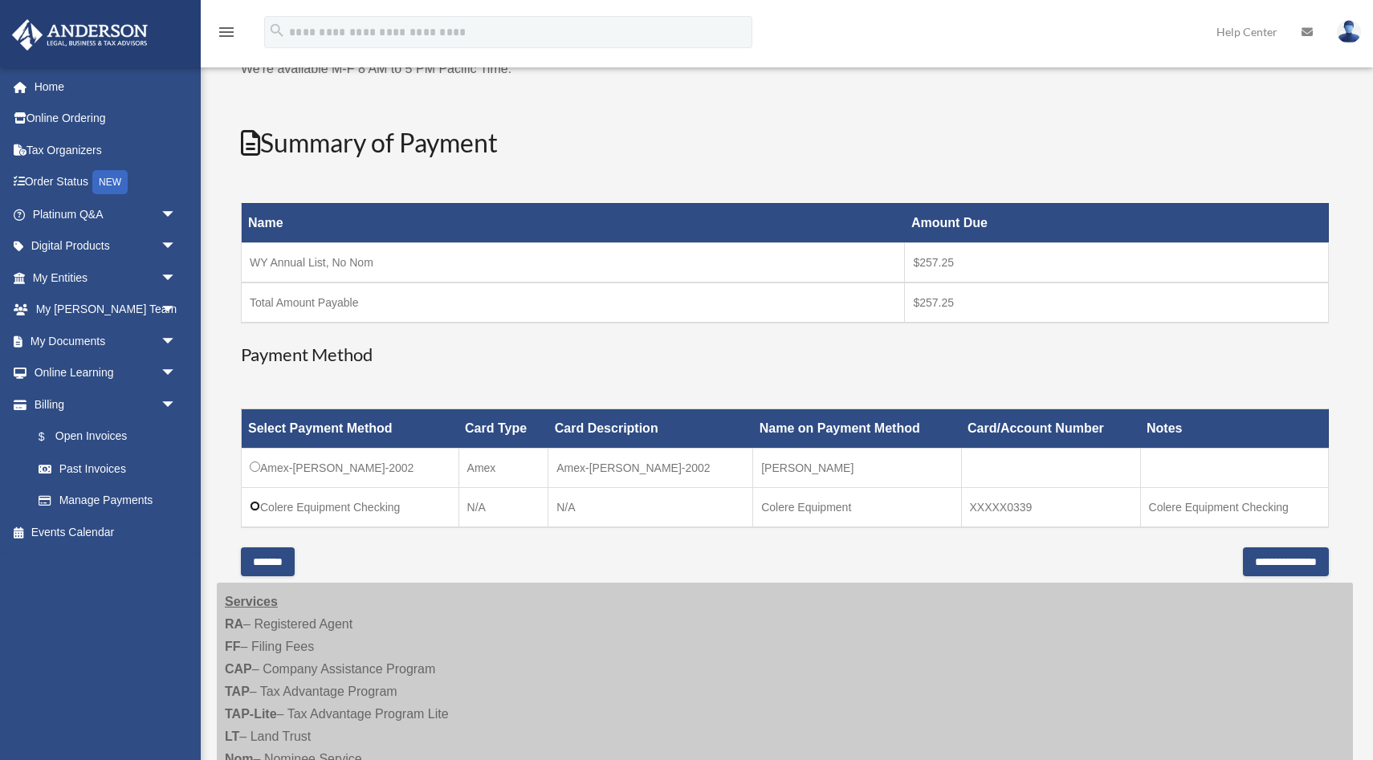
scroll to position [184, 0]
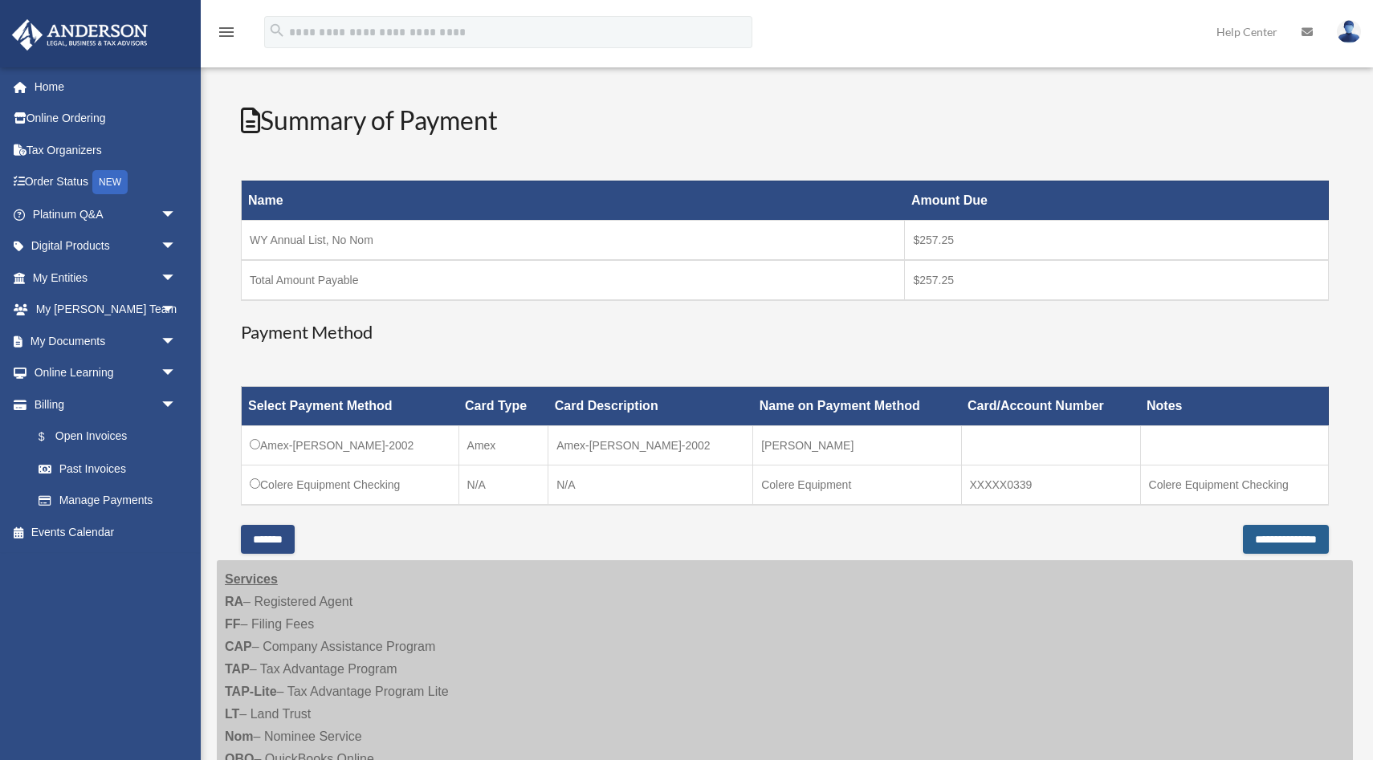
click at [1286, 540] on input "**********" at bounding box center [1286, 539] width 86 height 29
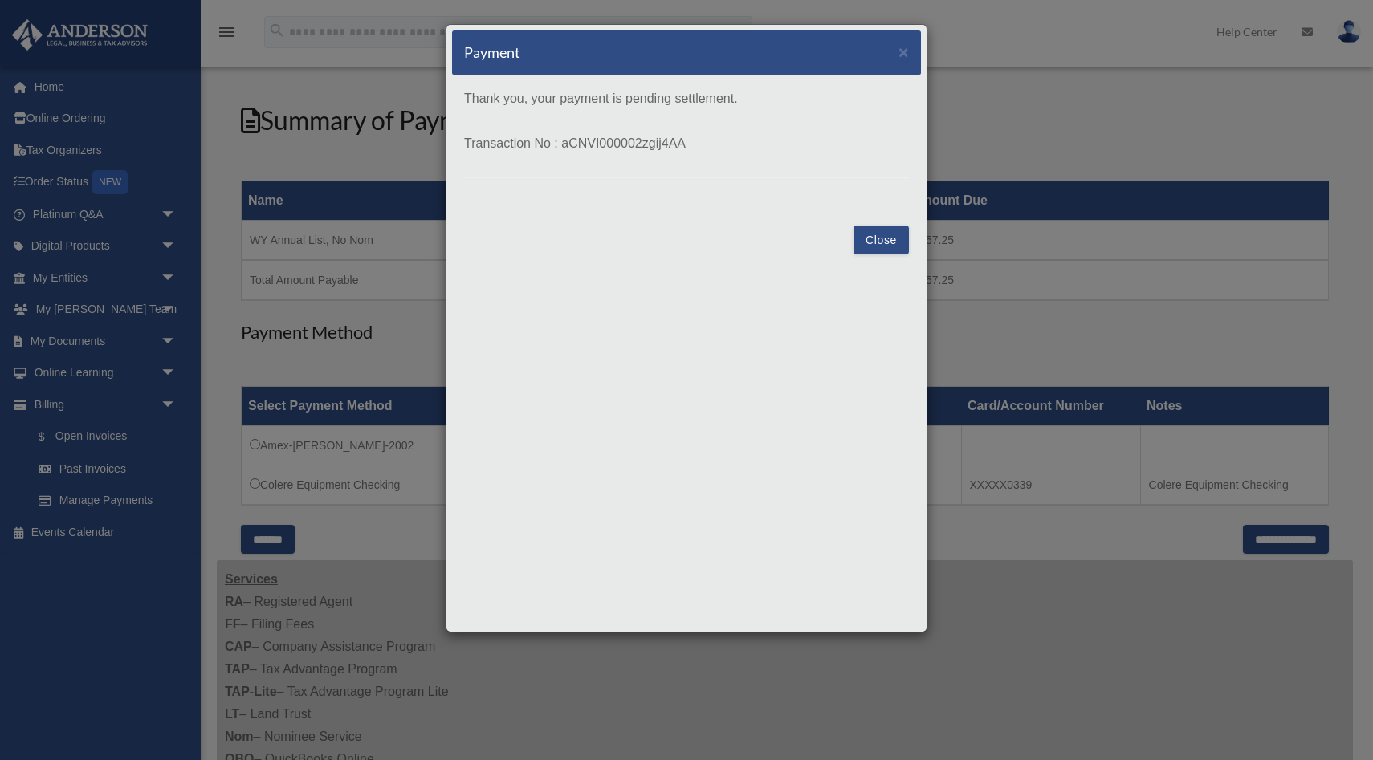
click at [874, 242] on button "Close" at bounding box center [881, 240] width 55 height 29
